Goal: Information Seeking & Learning: Find specific fact

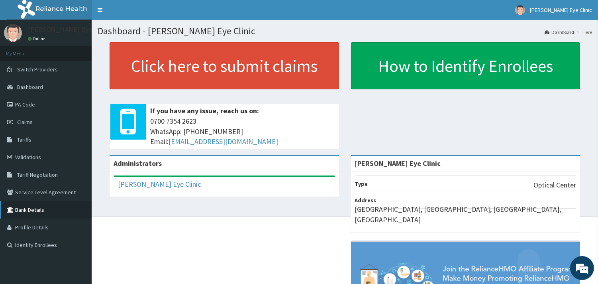
click at [29, 212] on link "Bank Details" at bounding box center [46, 210] width 92 height 18
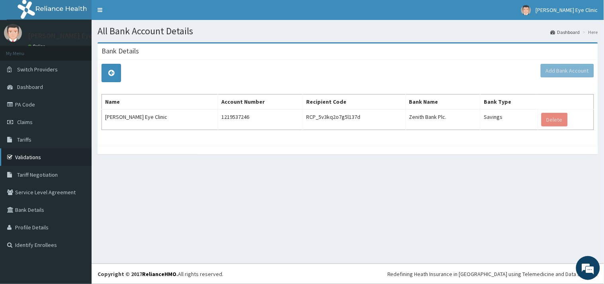
click at [28, 156] on link "Validations" at bounding box center [46, 157] width 92 height 18
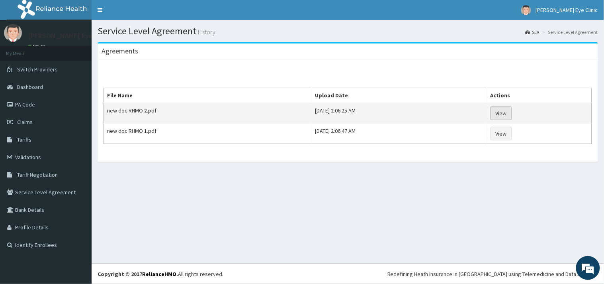
click at [512, 112] on link "View" at bounding box center [502, 113] width 22 height 14
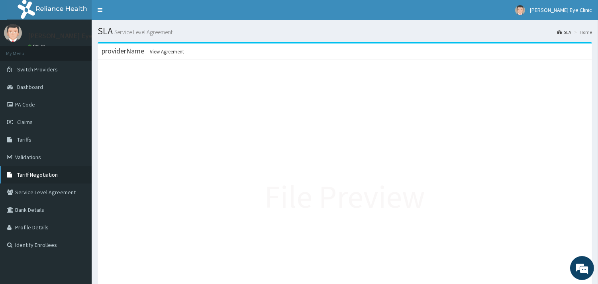
click at [45, 174] on span "Tariff Negotiation" at bounding box center [37, 174] width 41 height 7
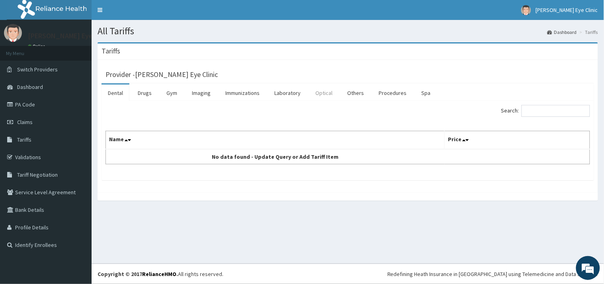
click at [325, 94] on link "Optical" at bounding box center [324, 92] width 30 height 17
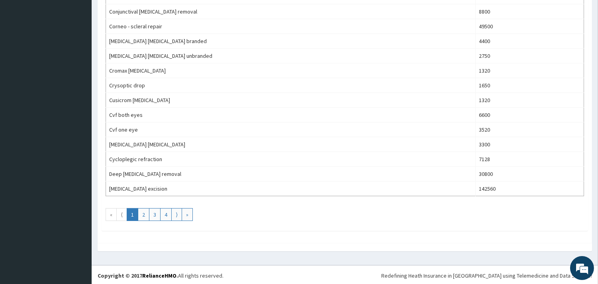
scroll to position [694, 0]
click at [147, 217] on link "2" at bounding box center [144, 212] width 12 height 13
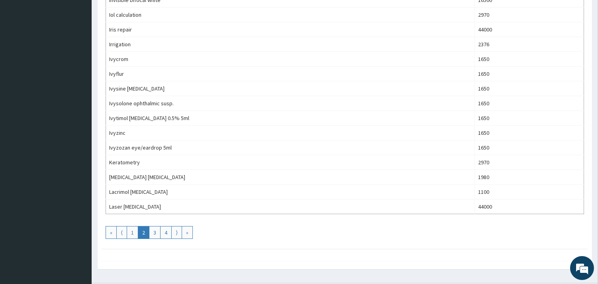
scroll to position [690, 0]
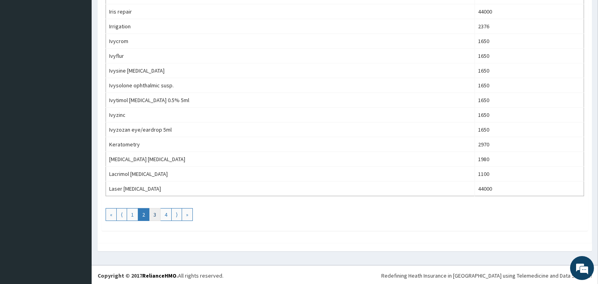
click at [158, 220] on link "3" at bounding box center [155, 214] width 12 height 13
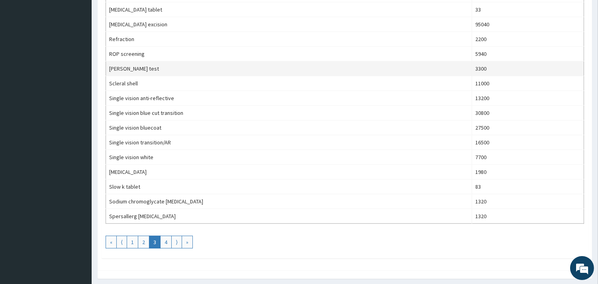
scroll to position [672, 0]
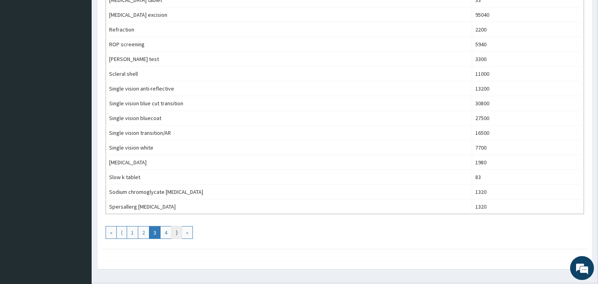
click at [178, 231] on link "⟩" at bounding box center [176, 232] width 11 height 13
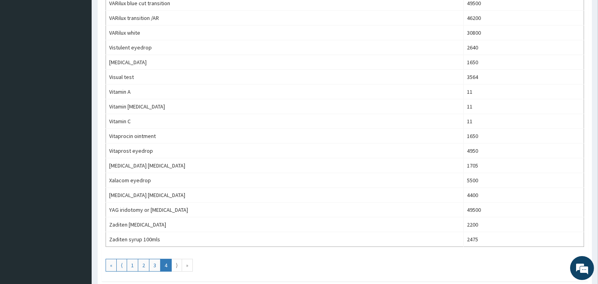
scroll to position [407, 0]
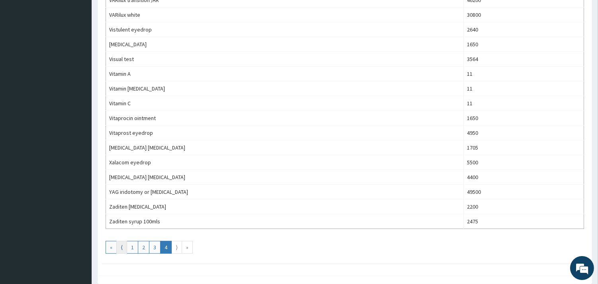
click at [122, 249] on link "⟨" at bounding box center [121, 247] width 11 height 13
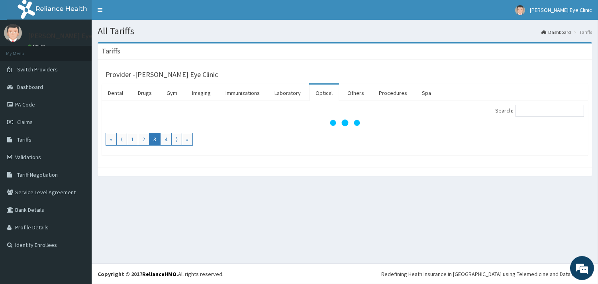
scroll to position [0, 0]
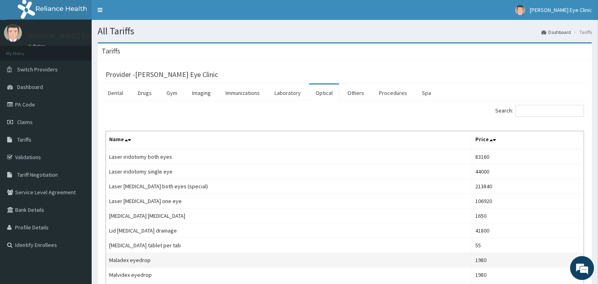
click at [389, 260] on td "Maladex eyedrop" at bounding box center [289, 260] width 366 height 15
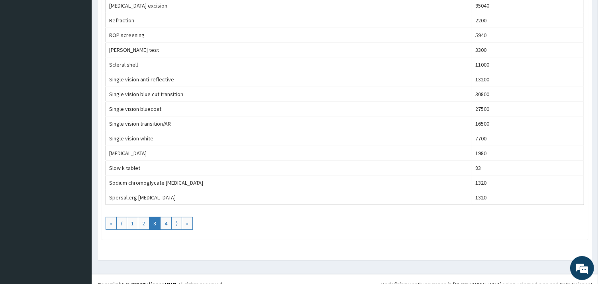
scroll to position [694, 0]
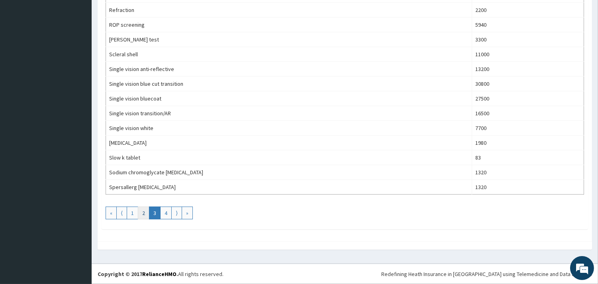
click at [141, 214] on link "2" at bounding box center [144, 212] width 12 height 13
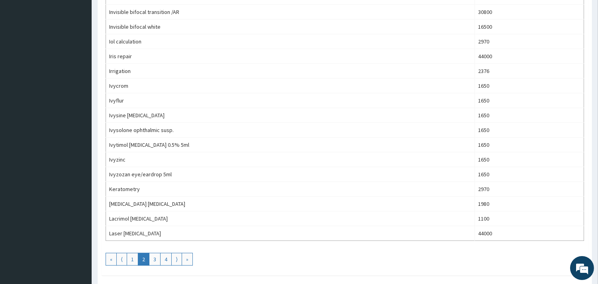
scroll to position [655, 0]
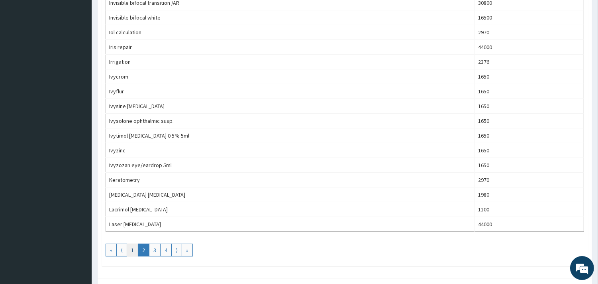
click at [134, 253] on link "1" at bounding box center [133, 249] width 12 height 13
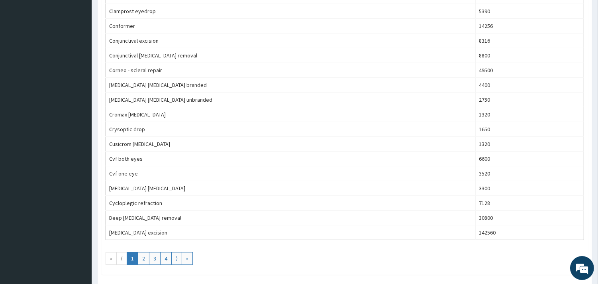
scroll to position [694, 0]
